Goal: Information Seeking & Learning: Learn about a topic

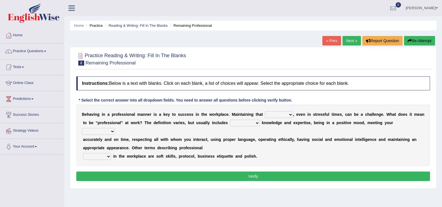
click at [289, 114] on select "demand domain direction demeanor" at bounding box center [279, 114] width 28 height 7
select select "domain"
click at [265, 111] on select "demand domain direction demeanor" at bounding box center [279, 114] width 28 height 7
click at [253, 121] on select "possessing appraising processing assessing" at bounding box center [245, 123] width 30 height 7
select select "appraising"
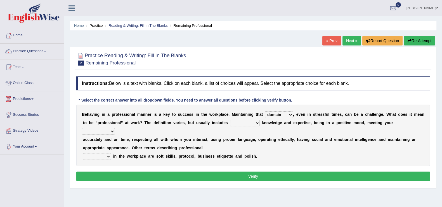
click at [230, 120] on select "possessing appraising processing assessing" at bounding box center [245, 123] width 30 height 7
click at [99, 134] on select "opportunities occupations observations obligations" at bounding box center [98, 131] width 33 height 7
select select "occupations"
click at [82, 128] on select "opportunities occupations observations obligations" at bounding box center [98, 131] width 33 height 7
click at [106, 153] on select "conduct contact condition contract" at bounding box center [97, 156] width 28 height 7
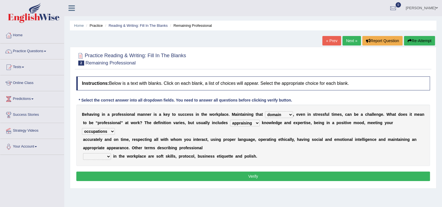
select select "conduct"
click at [83, 153] on select "conduct contact condition contract" at bounding box center [97, 156] width 28 height 7
click at [219, 179] on button "Verify" at bounding box center [252, 176] width 353 height 9
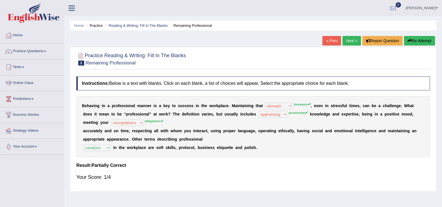
click at [353, 37] on link "Next »" at bounding box center [351, 40] width 18 height 9
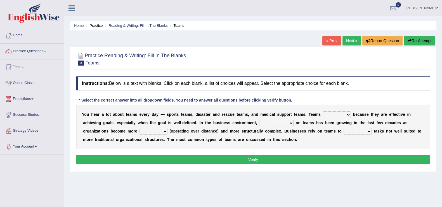
click at [343, 114] on select "exert extend express exist" at bounding box center [337, 114] width 28 height 7
select select "exist"
click at [323, 111] on select "exert extend express exist" at bounding box center [337, 114] width 28 height 7
click at [274, 120] on select "reliability reliance realization independence" at bounding box center [276, 123] width 34 height 7
select select "independence"
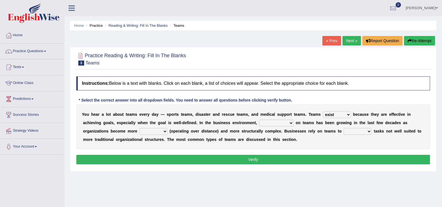
click at [259, 120] on select "reliability reliance realization independence" at bounding box center [276, 123] width 34 height 7
click at [157, 130] on select "authentic virtual simplified veritable" at bounding box center [153, 131] width 28 height 7
select select "authentic"
click at [139, 128] on select "authentic virtual simplified veritable" at bounding box center [153, 131] width 28 height 7
click at [360, 130] on select "perform possess compare conform" at bounding box center [357, 131] width 28 height 7
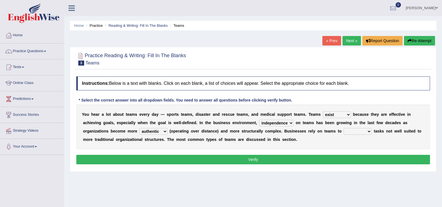
select select "perform"
click at [343, 128] on select "perform possess compare conform" at bounding box center [357, 131] width 28 height 7
click at [330, 154] on div "Instructions: Below is a text with blanks. Click on each blank, a list of choic…" at bounding box center [253, 121] width 356 height 95
click at [329, 160] on button "Verify" at bounding box center [252, 159] width 353 height 9
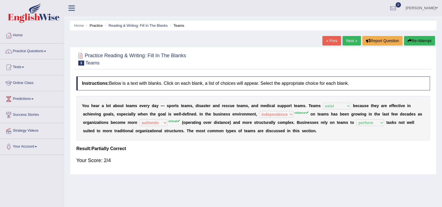
click at [349, 42] on link "Next »" at bounding box center [351, 40] width 18 height 9
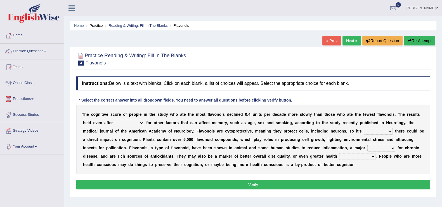
select select "adjusting"
click at [115, 120] on select "consulting adjusting automating advertising" at bounding box center [129, 123] width 29 height 7
click at [382, 126] on div "T h e c o g n i t i v e s c o r e o f p e o p l e i n t h e s t u d y w h o a t…" at bounding box center [252, 140] width 353 height 70
click at [385, 132] on select "irresistible purposeful plausible detrimental" at bounding box center [378, 131] width 29 height 7
select select "detrimental"
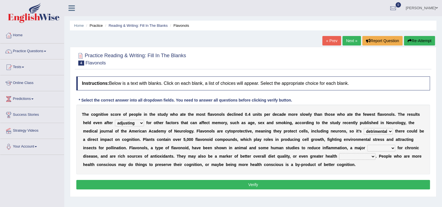
click at [364, 128] on select "irresistible purposeful plausible detrimental" at bounding box center [378, 131] width 29 height 7
click at [381, 149] on select "nuance module fact trigger" at bounding box center [381, 148] width 28 height 7
select select "module"
click at [367, 145] on select "nuance module fact trigger" at bounding box center [381, 148] width 28 height 7
click at [363, 155] on select "intervention cognition protection consciousness" at bounding box center [357, 156] width 36 height 7
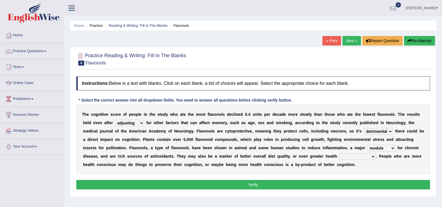
select select "intervention"
click at [339, 153] on select "intervention cognition protection consciousness" at bounding box center [357, 156] width 36 height 7
click at [354, 181] on button "Verify" at bounding box center [252, 184] width 353 height 9
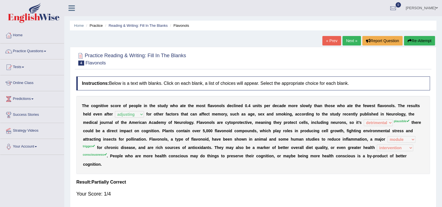
click at [357, 40] on link "Next »" at bounding box center [351, 40] width 18 height 9
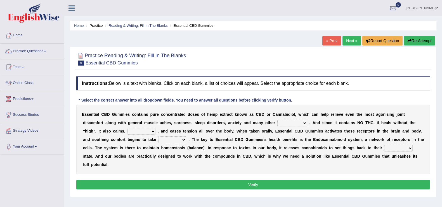
select select "ailments"
click at [277, 120] on select "pains phenomena poisons ailments" at bounding box center [292, 123] width 30 height 7
click at [151, 130] on select "excites relaxes cures digests" at bounding box center [141, 131] width 28 height 7
select select "relaxes"
click at [127, 128] on select "excites relaxes cures digests" at bounding box center [141, 131] width 28 height 7
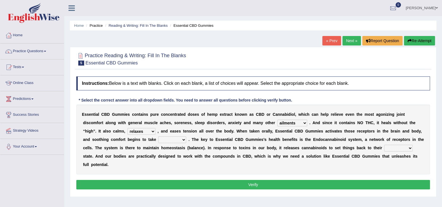
click at [172, 140] on select "it formation in form" at bounding box center [172, 140] width 28 height 7
select select "formation"
click at [158, 137] on select "it formation in form" at bounding box center [172, 140] width 28 height 7
click at [403, 146] on select "new next substantial natural" at bounding box center [398, 148] width 28 height 7
select select "next"
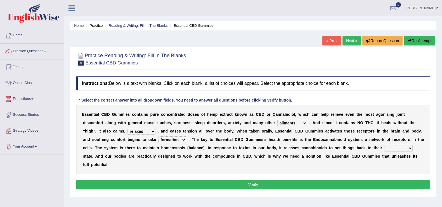
click at [384, 145] on select "new next substantial natural" at bounding box center [398, 148] width 28 height 7
click at [256, 183] on button "Verify" at bounding box center [252, 184] width 353 height 9
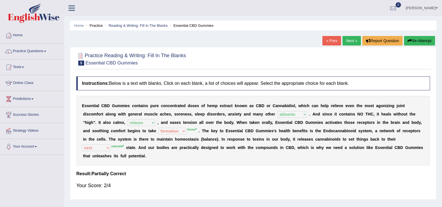
click at [354, 42] on link "Next »" at bounding box center [351, 40] width 18 height 9
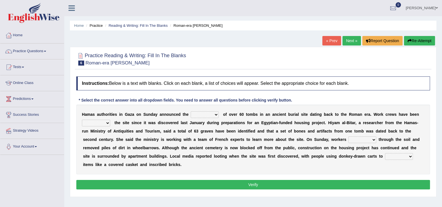
select select "downturn"
click at [191, 111] on select "downturn discovery creation disability" at bounding box center [205, 114] width 28 height 7
click at [102, 119] on div "H a m a s a u t h o r i t i e s i n G a z a o n S u n d a y a n n o u n c e d t…" at bounding box center [252, 140] width 353 height 70
click at [106, 122] on select "destroying heralding excavating founding" at bounding box center [96, 123] width 28 height 7
select select "founding"
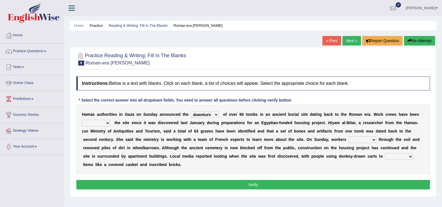
click at [82, 120] on select "destroying heralding excavating founding" at bounding box center [96, 123] width 28 height 7
click at [369, 139] on select "irritated mimicked sifted sipped" at bounding box center [362, 140] width 28 height 7
select select "sifted"
click at [348, 137] on select "irritated mimicked sifted sipped" at bounding box center [362, 140] width 28 height 7
click at [398, 157] on select "haul away go away pull back cheer up" at bounding box center [399, 156] width 28 height 7
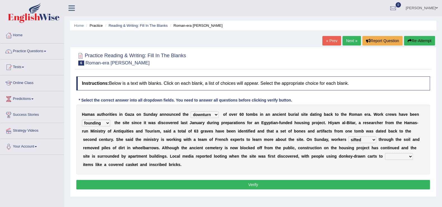
select select "pull back"
click at [385, 153] on select "haul away go away pull back cheer up" at bounding box center [399, 156] width 28 height 7
click at [289, 184] on button "Verify" at bounding box center [252, 184] width 353 height 9
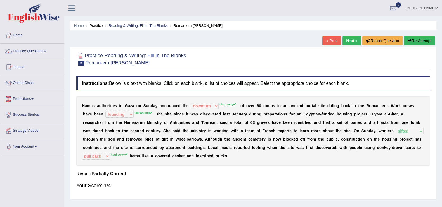
click at [357, 39] on link "Next »" at bounding box center [351, 40] width 18 height 9
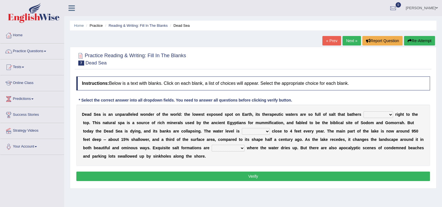
select select "float"
click at [363, 111] on select "float reconstruct sink assert" at bounding box center [378, 114] width 30 height 7
click at [270, 133] on b at bounding box center [271, 131] width 2 height 4
click at [265, 131] on select "dropping paralleling rising keeping" at bounding box center [256, 131] width 28 height 7
select select "rising"
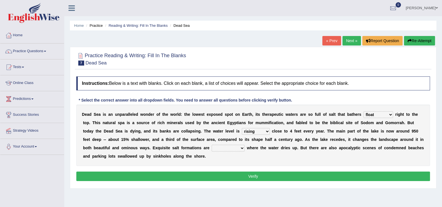
click at [242, 128] on select "dropping paralleling rising keeping" at bounding box center [256, 131] width 28 height 7
click at [229, 149] on select "overwhelmed conserved enhanced revealed" at bounding box center [228, 148] width 33 height 7
select select "enhanced"
click at [212, 145] on select "overwhelmed conserved enhanced revealed" at bounding box center [228, 148] width 33 height 7
click at [229, 174] on button "Verify" at bounding box center [252, 176] width 353 height 9
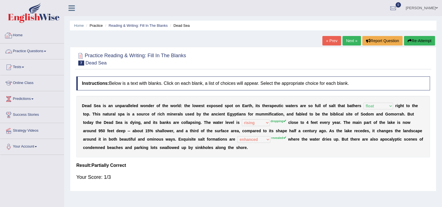
click at [43, 51] on link "Practice Questions" at bounding box center [32, 51] width 64 height 14
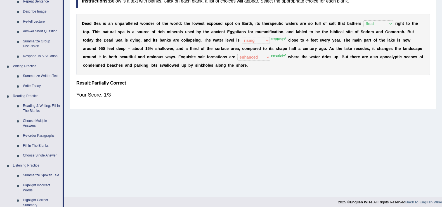
scroll to position [85, 0]
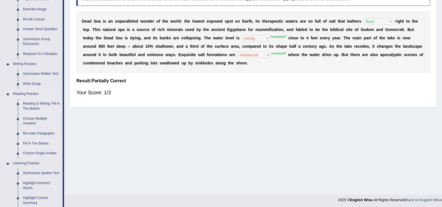
click at [46, 143] on link "Fill In The Blanks" at bounding box center [41, 144] width 42 height 10
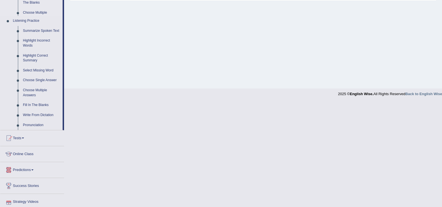
scroll to position [227, 0]
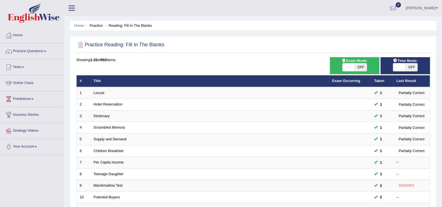
click at [97, 92] on link "Locust" at bounding box center [99, 93] width 11 height 4
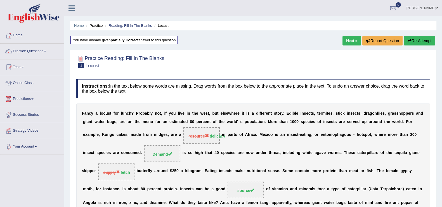
drag, startPoint x: 441, startPoint y: 94, endPoint x: 447, endPoint y: 144, distance: 50.6
click at [441, 144] on html "Toggle navigation Home Practice Questions Speaking Practice Read Aloud Repeat S…" at bounding box center [221, 103] width 442 height 207
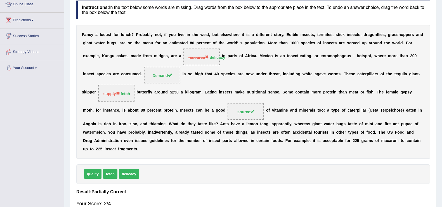
scroll to position [80, 0]
